Goal: Task Accomplishment & Management: Manage account settings

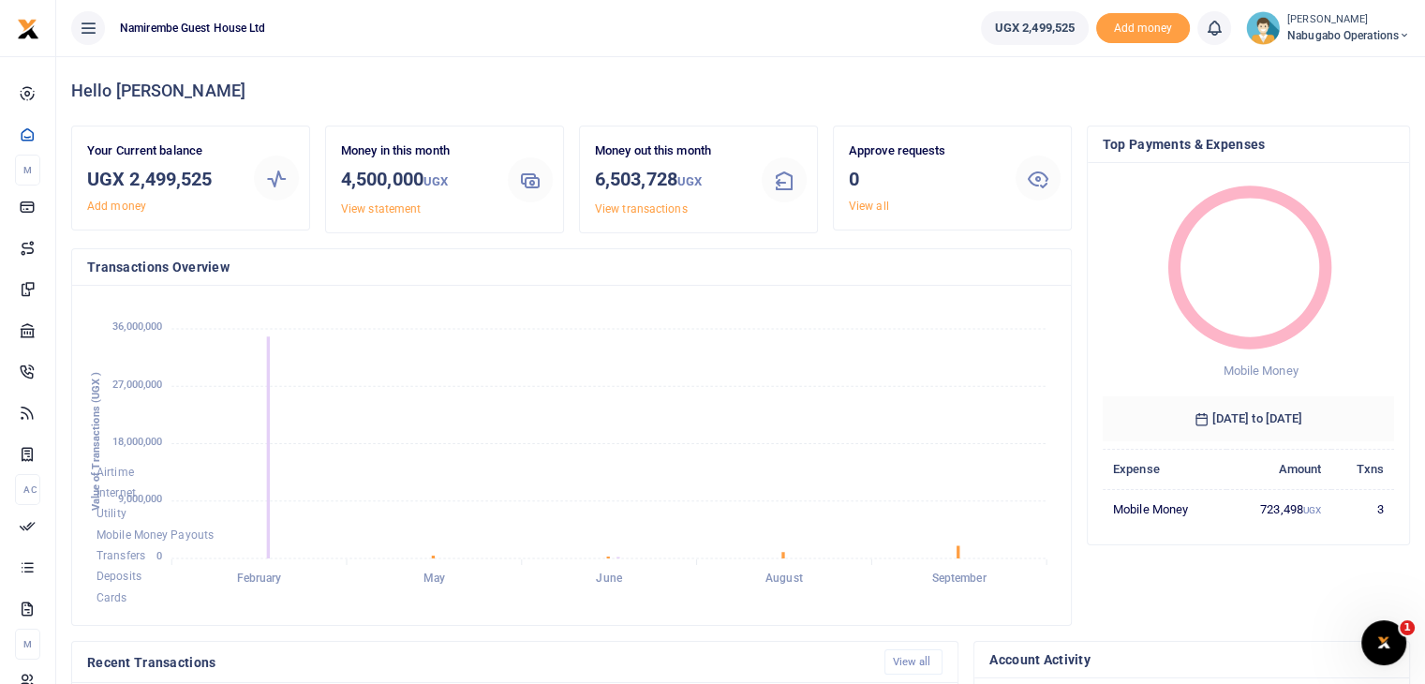
click at [1362, 31] on span "Nabugabo operations" at bounding box center [1349, 35] width 123 height 17
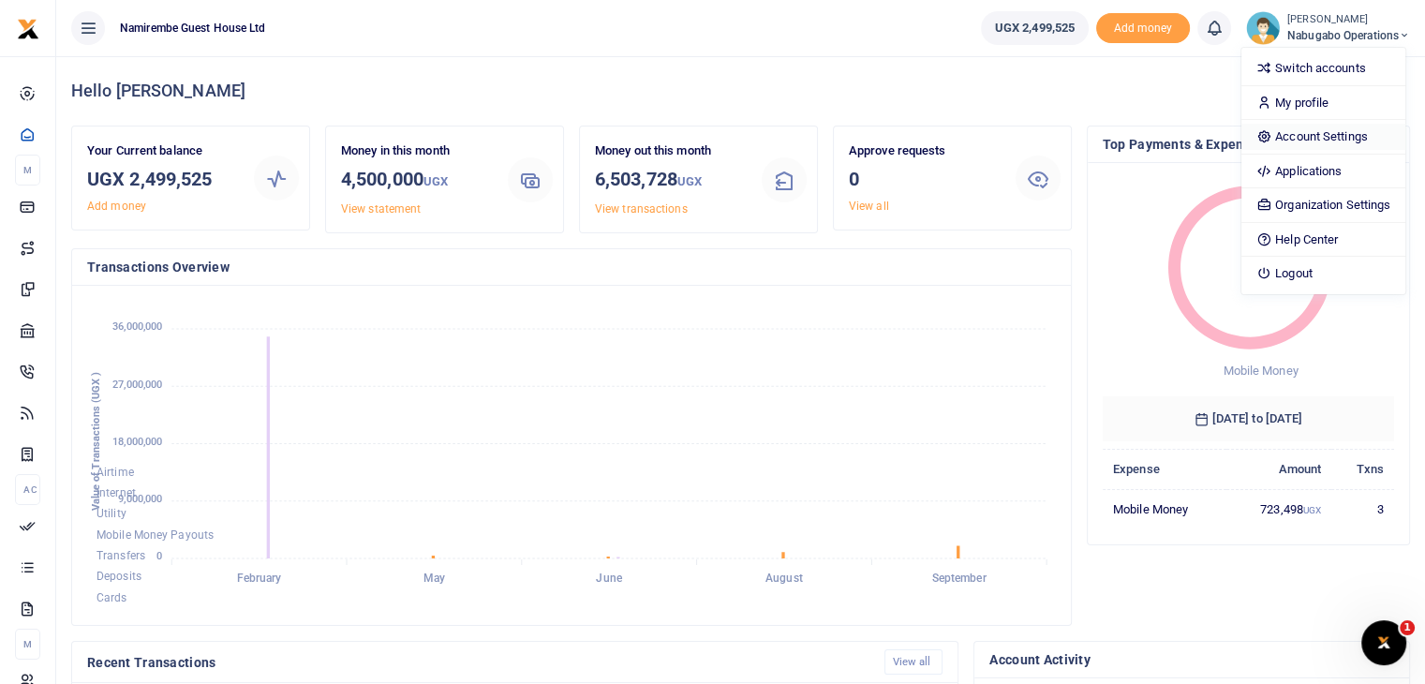
click at [1293, 142] on link "Account Settings" at bounding box center [1324, 137] width 164 height 26
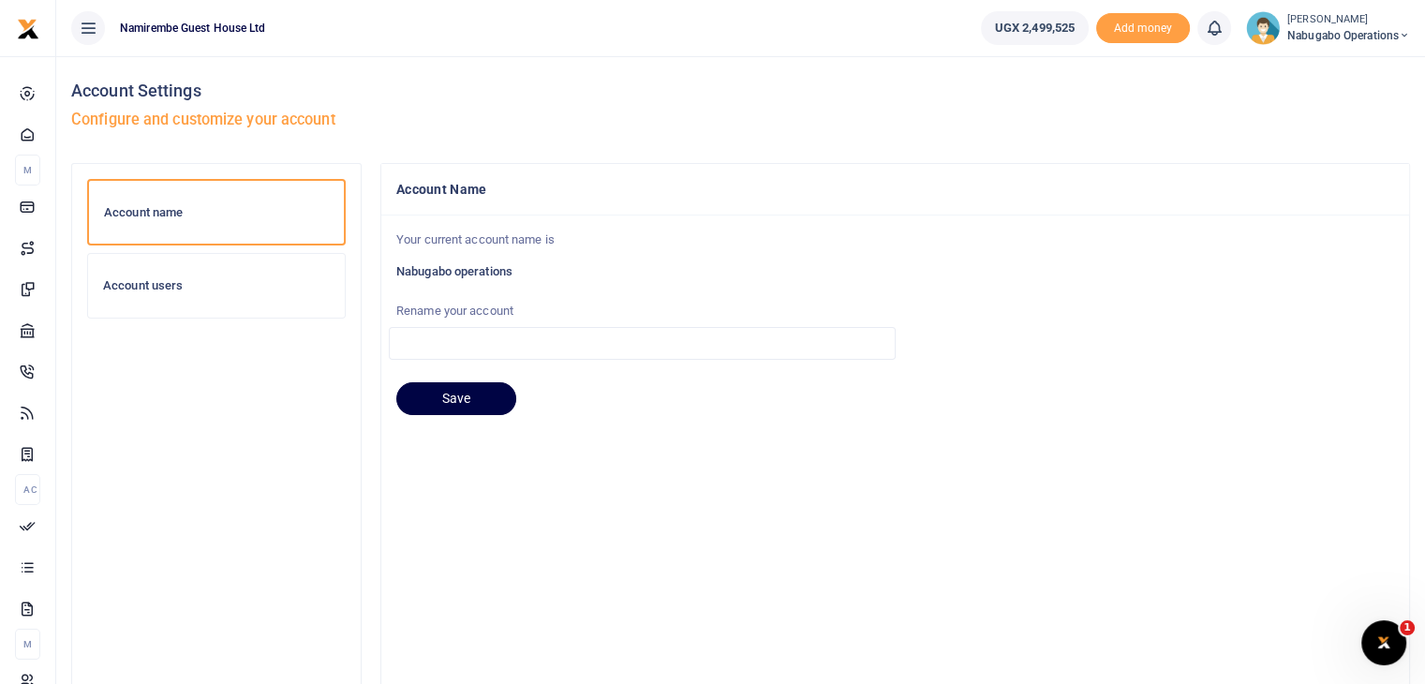
click at [236, 278] on h6 "Account users" at bounding box center [216, 285] width 227 height 15
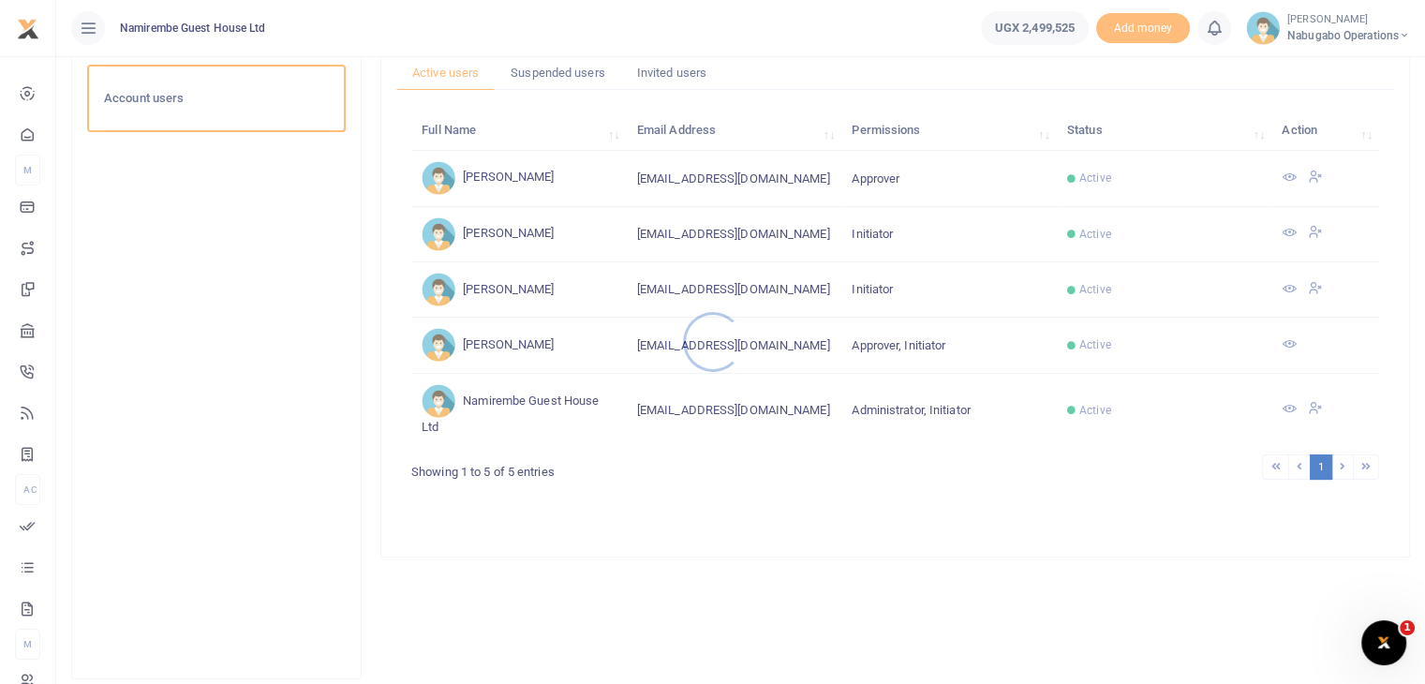
scroll to position [187, 0]
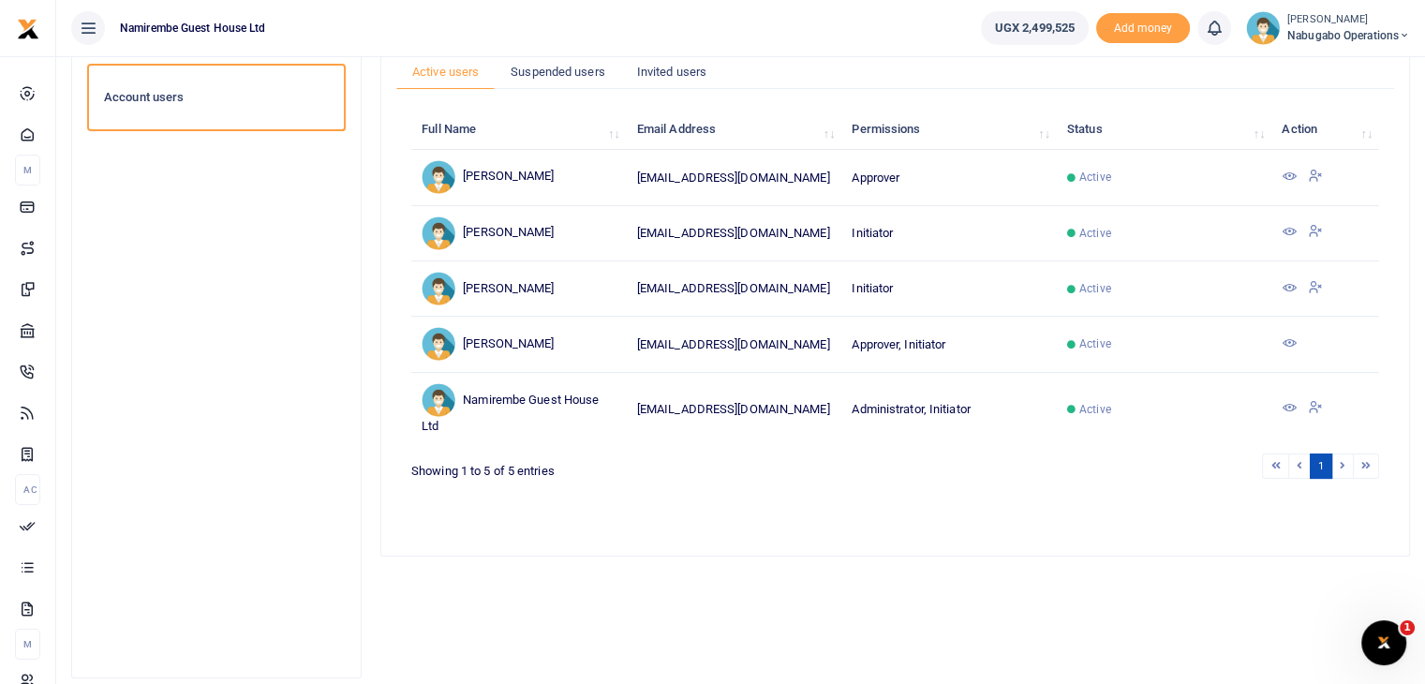
click at [1293, 233] on icon at bounding box center [1289, 231] width 15 height 15
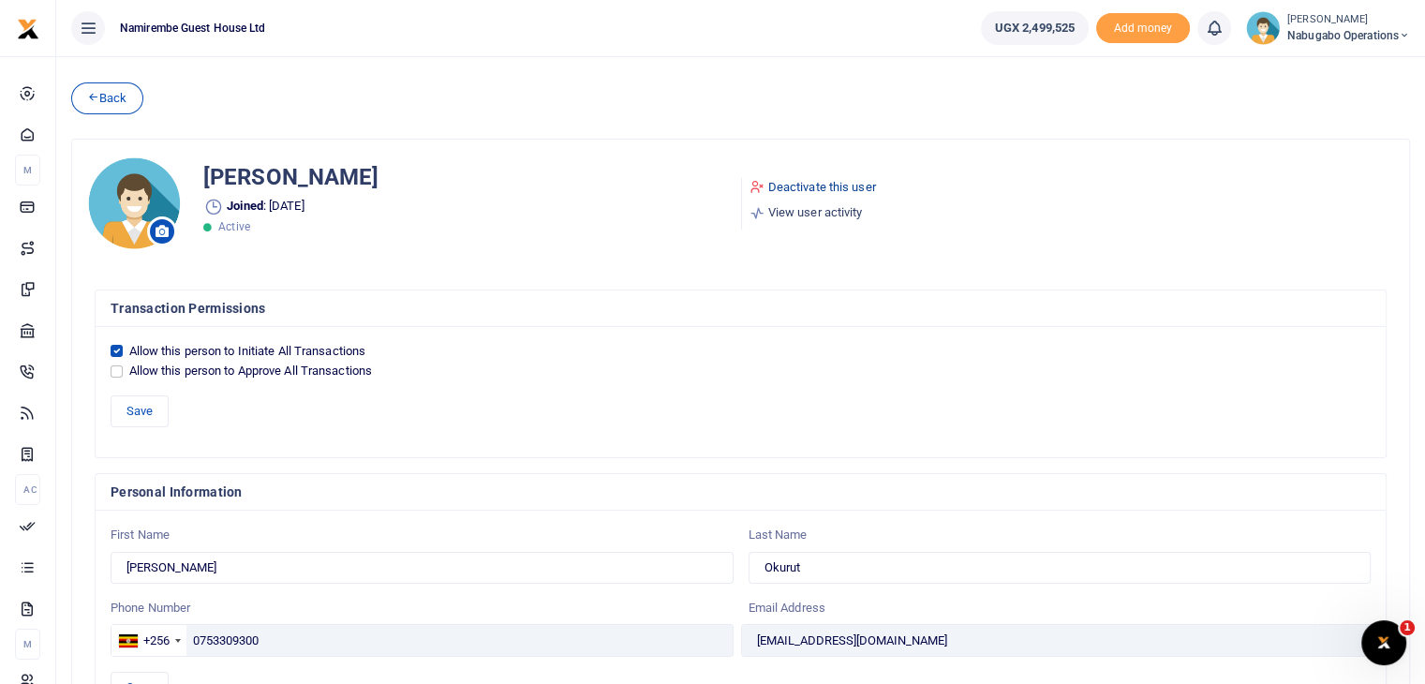
click at [836, 189] on link "Deactivate this user" at bounding box center [813, 187] width 127 height 19
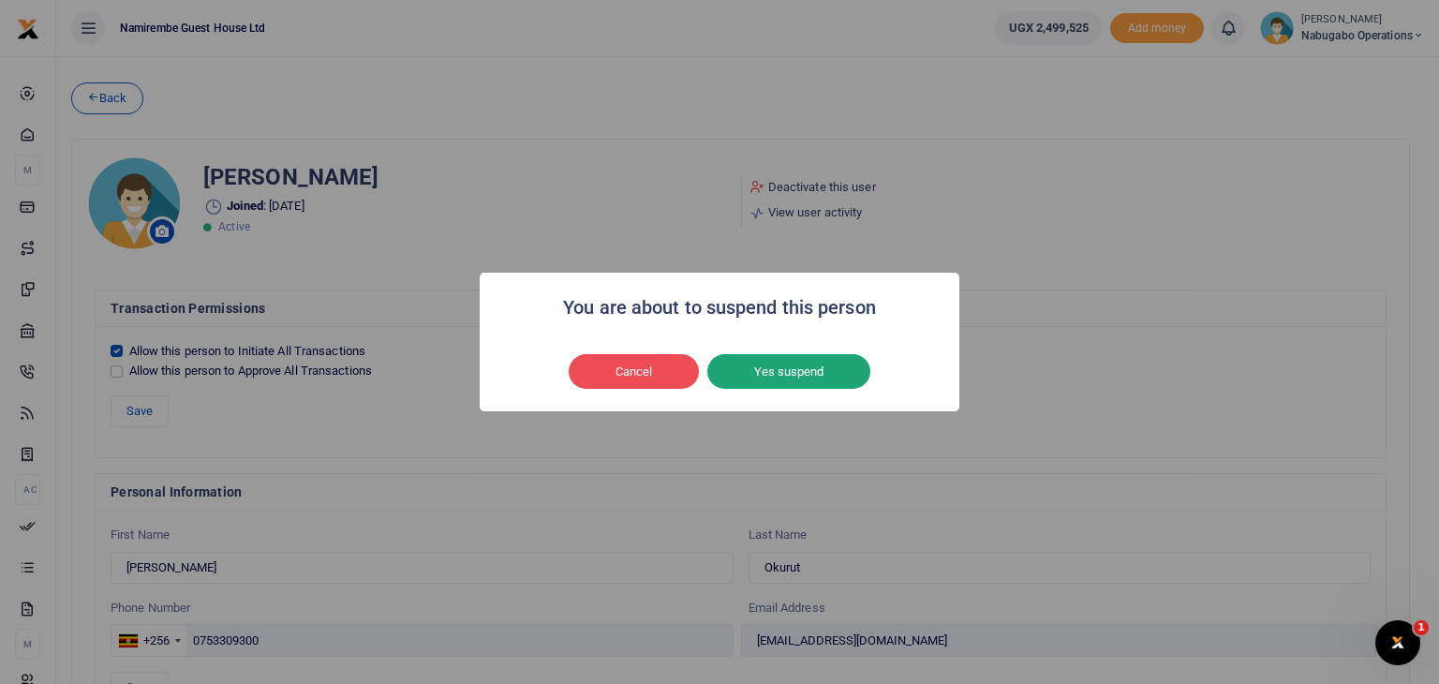
click at [817, 374] on button "Yes suspend" at bounding box center [788, 372] width 163 height 36
